Goal: Task Accomplishment & Management: Manage account settings

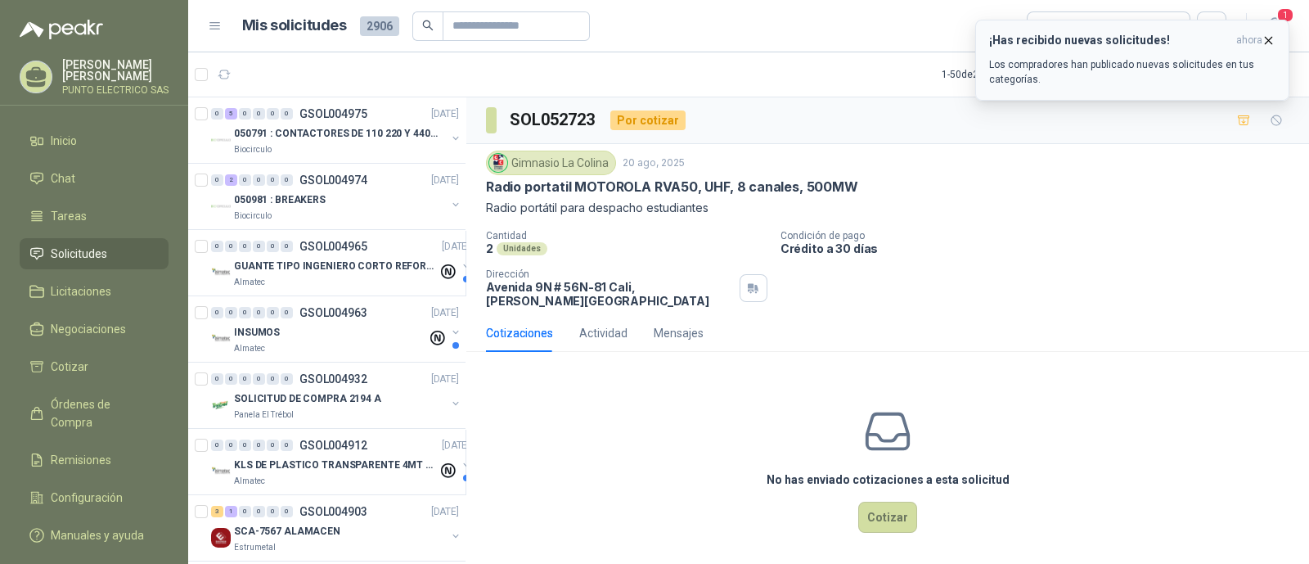
click at [1105, 55] on div "¡Has recibido nuevas solicitudes! ahora Los compradores han publicado nuevas so…" at bounding box center [1132, 60] width 286 height 53
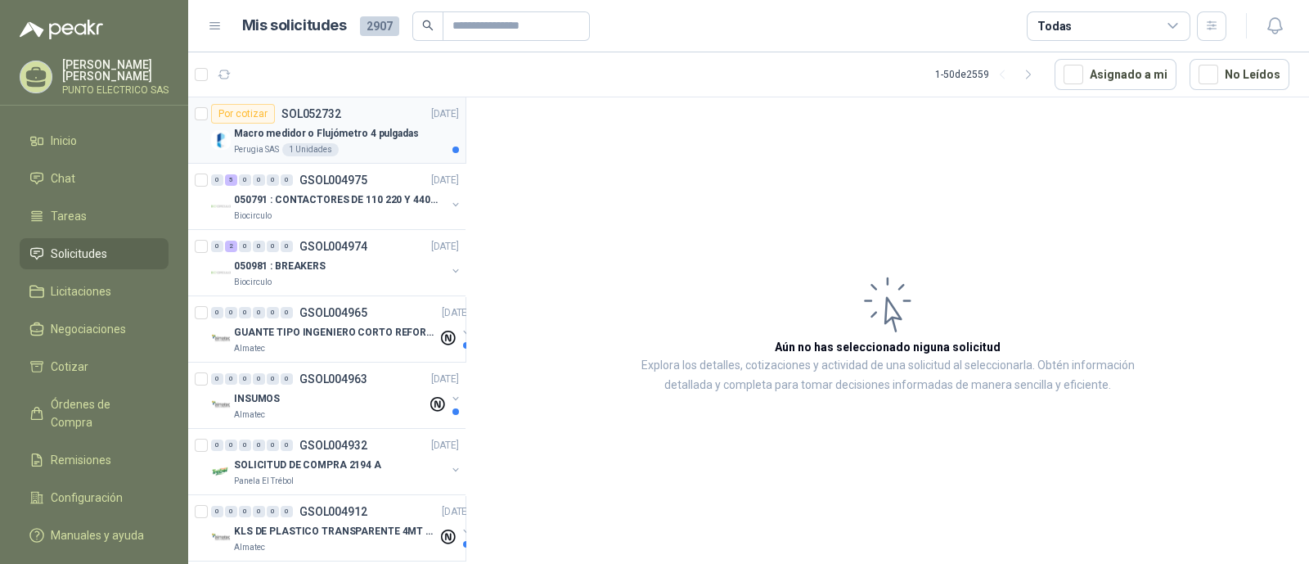
click at [372, 137] on p "Macro medidor o Flujómetro 4 pulgadas" at bounding box center [326, 134] width 185 height 16
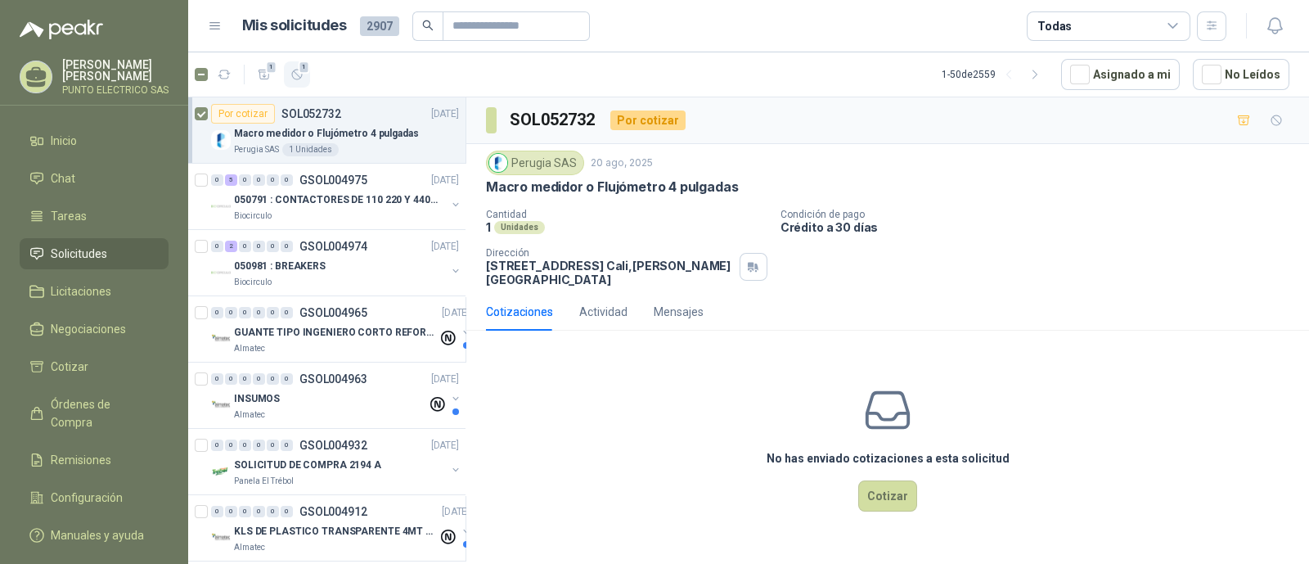
click at [295, 75] on icon "button" at bounding box center [297, 75] width 14 height 14
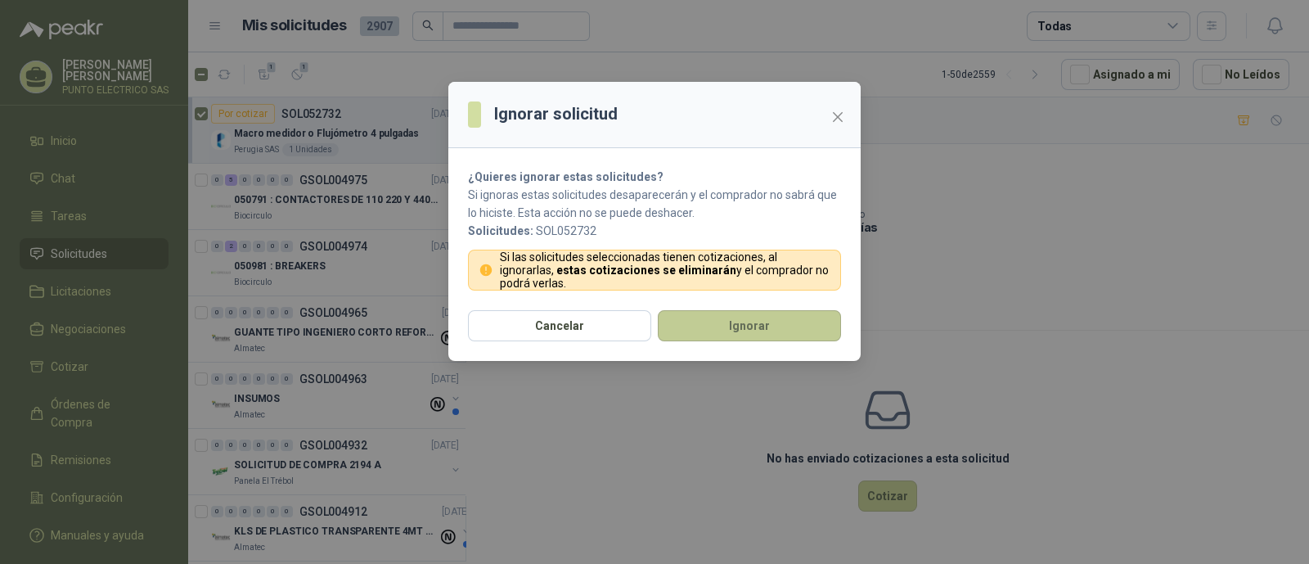
click at [723, 336] on button "Ignorar" at bounding box center [749, 325] width 183 height 31
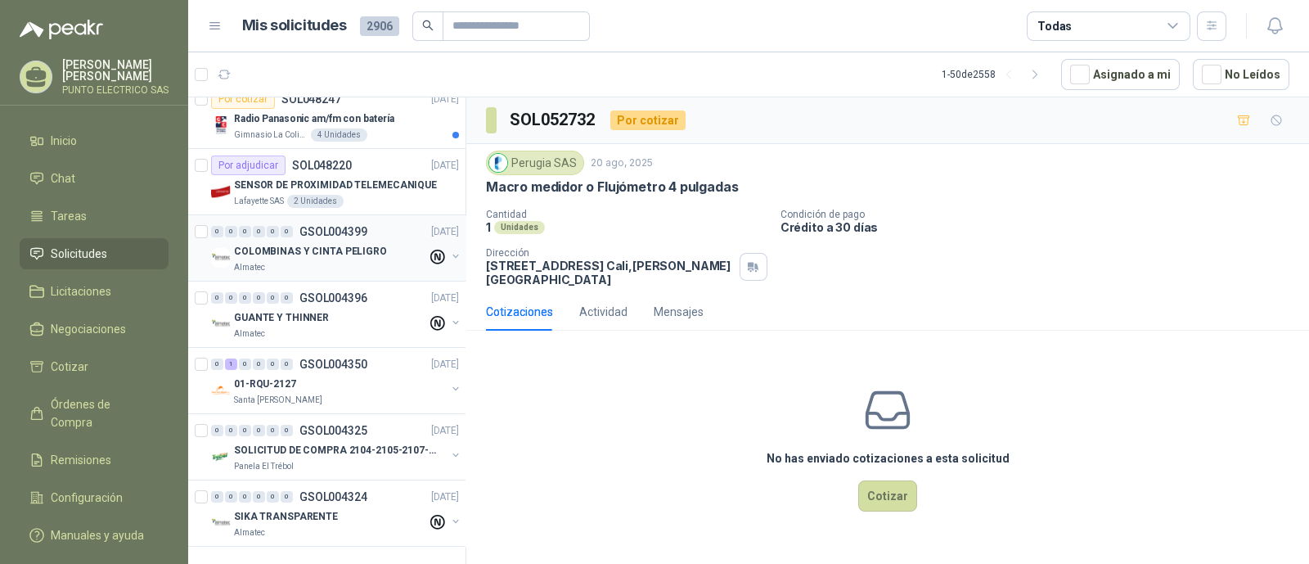
scroll to position [2868, 0]
drag, startPoint x: 209, startPoint y: 479, endPoint x: 363, endPoint y: 508, distance: 157.3
click at [363, 508] on div "SIKA TRANSPARENTE" at bounding box center [330, 516] width 193 height 20
